Goal: Task Accomplishment & Management: Use online tool/utility

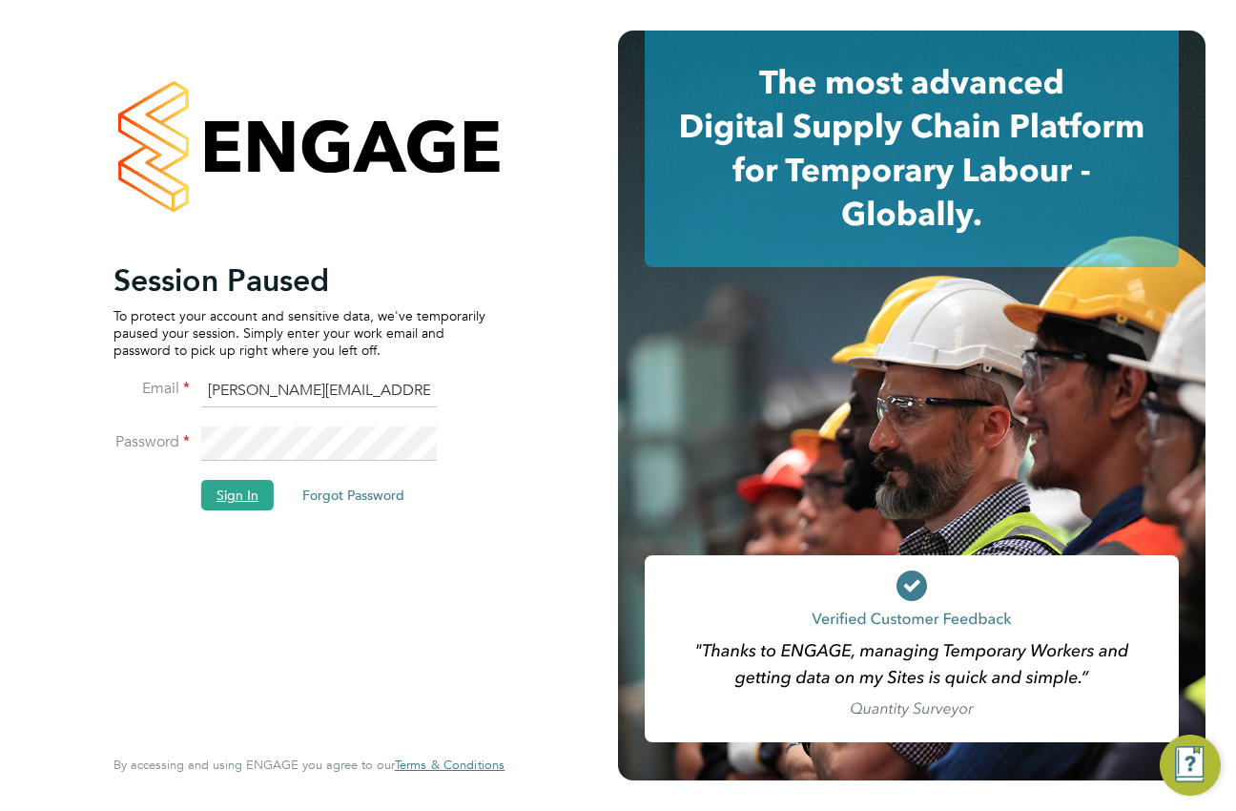
click at [245, 491] on button "Sign In" at bounding box center [237, 495] width 73 height 31
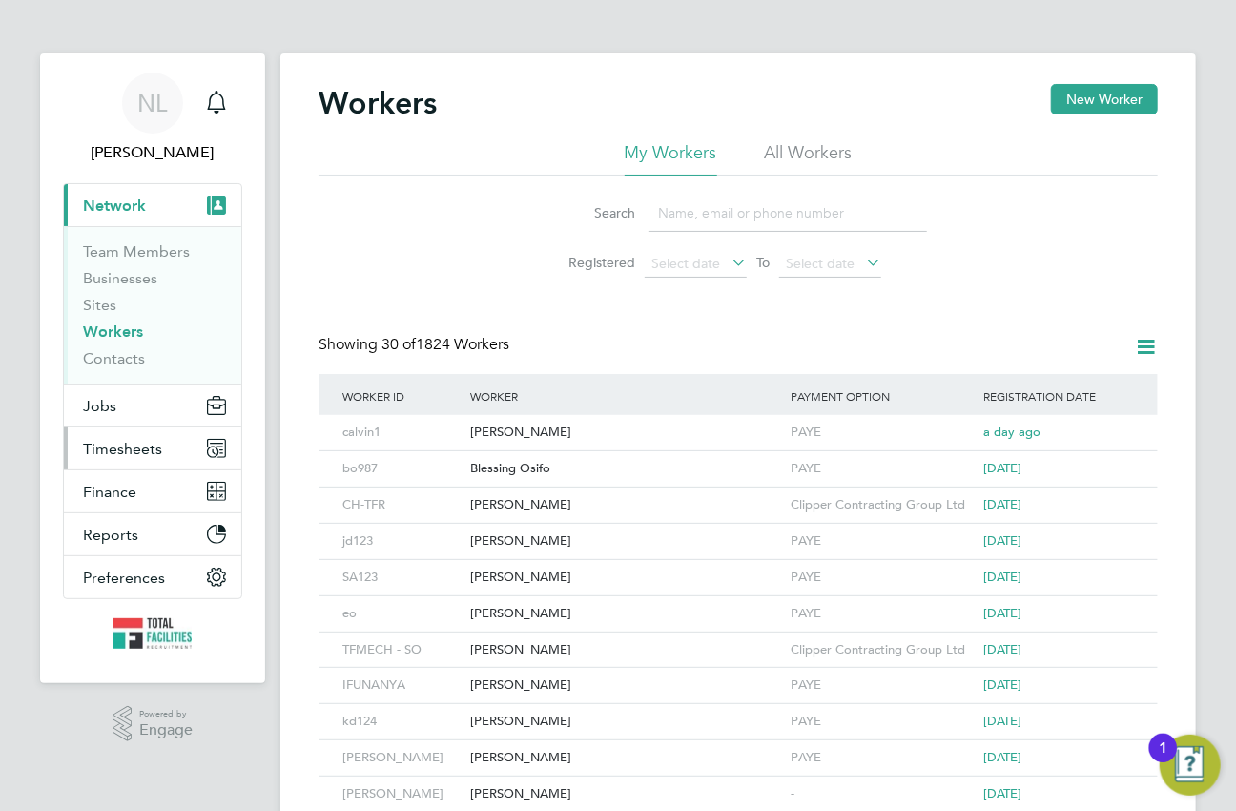
click at [139, 441] on span "Timesheets" at bounding box center [122, 449] width 79 height 18
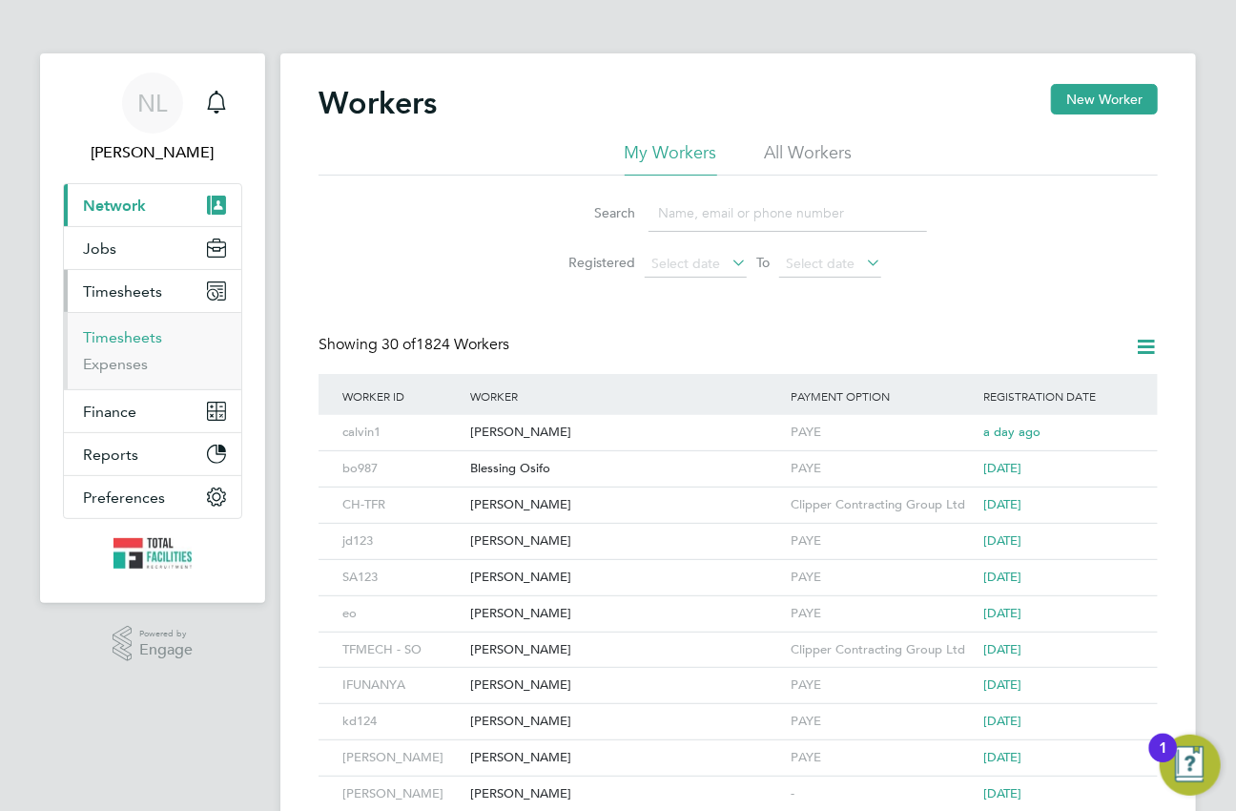
click at [131, 333] on link "Timesheets" at bounding box center [122, 337] width 79 height 18
